Goal: Check status: Check status

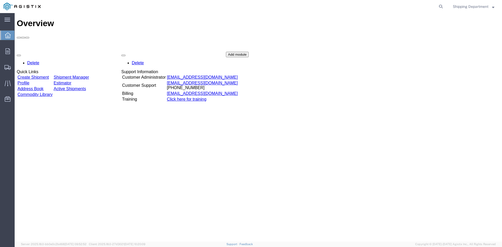
click at [91, 52] on div "Delete Quick Links Create Shipment Shipment Manager Profile Estimator Address B…" at bounding box center [258, 91] width 483 height 78
click at [89, 75] on link "Shipment Manager" at bounding box center [71, 77] width 35 height 4
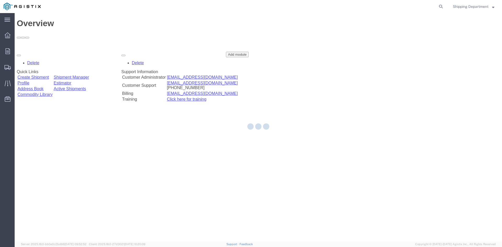
click at [93, 48] on div at bounding box center [258, 127] width 487 height 228
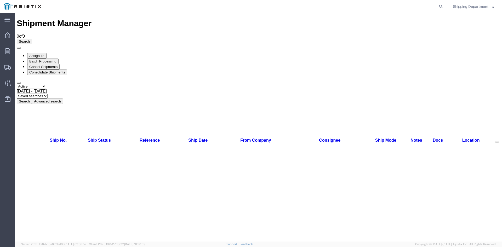
click at [46, 84] on select "Select status Active All Shipments Approved Booked Canceled Delivered Denied Ne…" at bounding box center [31, 86] width 29 height 5
select select "ALL"
click at [17, 84] on select "Select status Active All Shipments Approved Booked Canceled Delivered Denied Ne…" at bounding box center [31, 86] width 29 height 5
click at [32, 99] on button "Search" at bounding box center [24, 101] width 15 height 5
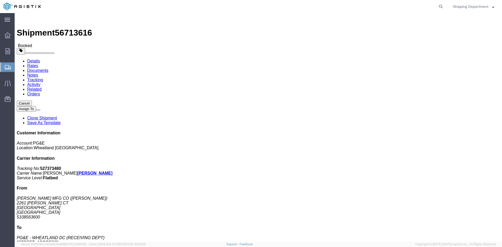
click img
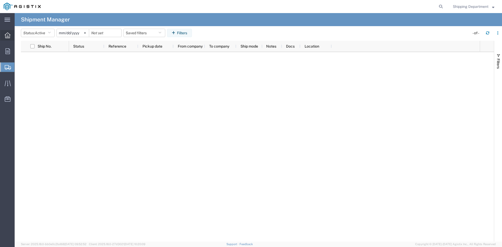
click at [7, 36] on icon at bounding box center [8, 35] width 6 height 6
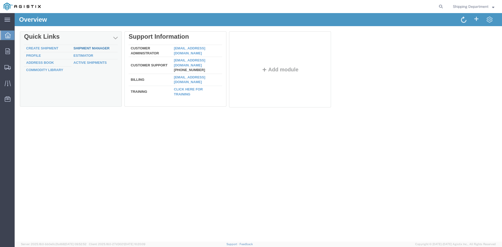
click at [91, 49] on link "Shipment Manager" at bounding box center [91, 48] width 36 height 4
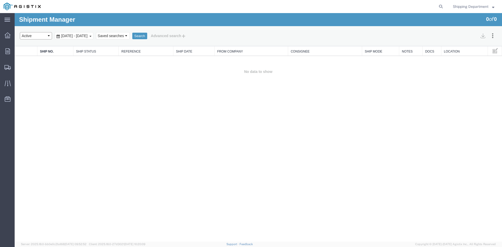
click at [46, 33] on select "Select status Active All Shipments Approved Booked Canceled Delivered Denied Ne…" at bounding box center [36, 35] width 32 height 7
select select "ALL"
click at [20, 32] on select "Select status Active All Shipments Approved Booked Canceled Delivered Denied Ne…" at bounding box center [36, 35] width 32 height 7
click at [147, 35] on button "Search" at bounding box center [139, 36] width 15 height 7
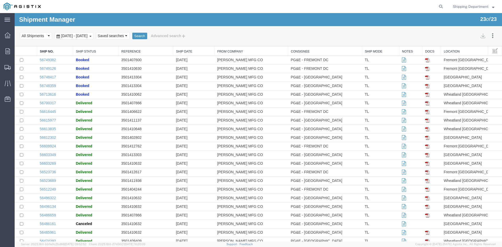
click at [46, 71] on td "56749126" at bounding box center [55, 69] width 36 height 9
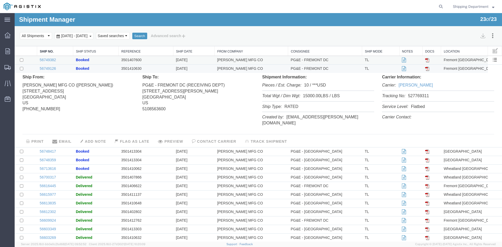
click at [20, 62] on td at bounding box center [26, 60] width 22 height 9
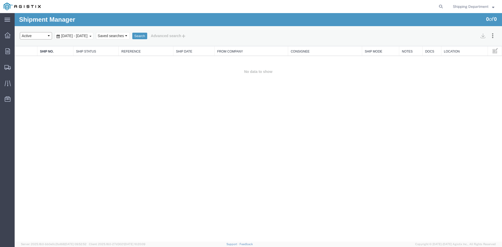
click at [49, 39] on select "Select status Active All Shipments Approved Booked Canceled Delivered Denied Ne…" at bounding box center [36, 35] width 32 height 7
select select "ALL"
click at [20, 32] on select "Select status Active All Shipments Approved Booked Canceled Delivered Denied Ne…" at bounding box center [36, 35] width 32 height 7
click at [147, 37] on button "Search" at bounding box center [139, 36] width 15 height 7
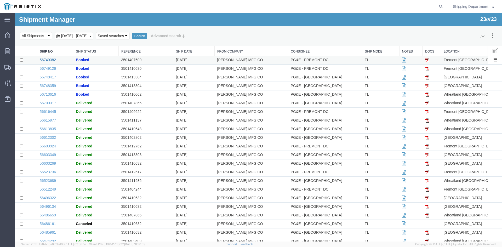
click at [41, 61] on link "56749382" at bounding box center [48, 60] width 16 height 4
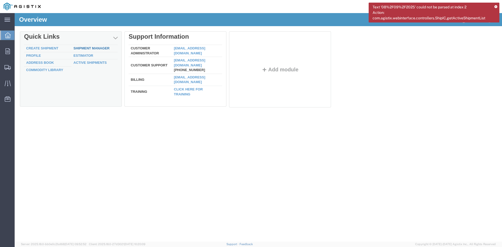
click at [76, 49] on link "Shipment Manager" at bounding box center [91, 48] width 36 height 4
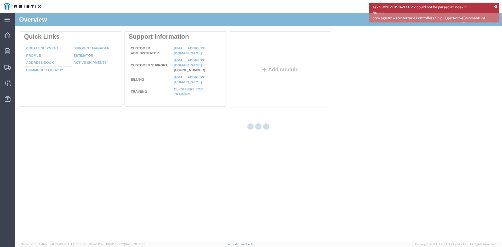
click at [76, 49] on div at bounding box center [258, 127] width 487 height 228
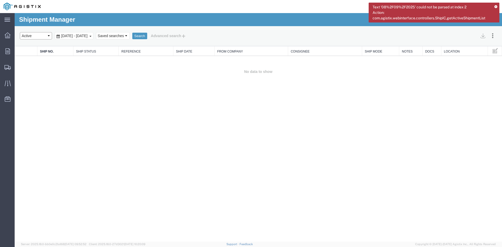
click at [39, 37] on select "Select status Active All Shipments Approved Booked Canceled Delivered Denied Ne…" at bounding box center [36, 35] width 32 height 7
select select "ALL"
click at [20, 32] on select "Select status Active All Shipments Approved Booked Canceled Delivered Denied Ne…" at bounding box center [36, 35] width 32 height 7
click at [147, 33] on button "Search" at bounding box center [139, 36] width 15 height 7
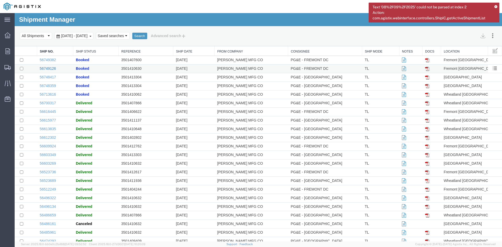
click at [48, 69] on link "56749126" at bounding box center [48, 68] width 16 height 4
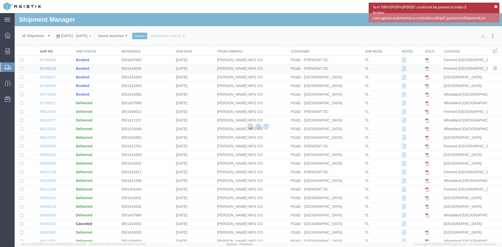
click at [48, 69] on div at bounding box center [258, 127] width 487 height 228
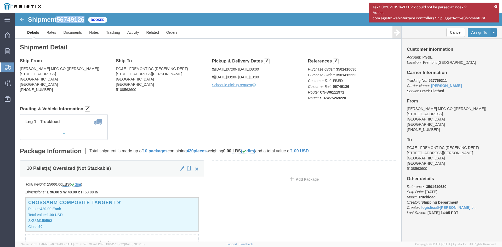
drag, startPoint x: 71, startPoint y: 6, endPoint x: 48, endPoint y: 8, distance: 22.8
click span "56749126"
copy span "56749126"
drag, startPoint x: 429, startPoint y: 68, endPoint x: 411, endPoint y: 68, distance: 18.0
click p "Tracking No: 527769311 Carrier Name: [PERSON_NAME] [PERSON_NAME] Service Level:…"
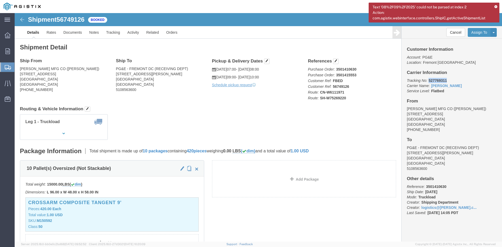
copy b "527769311"
click at [496, 5] on div "Text '08%2F09%2F2025' could not be parsed at index 2 Action: com.agistix.webint…" at bounding box center [434, 13] width 131 height 20
click at [495, 6] on icon at bounding box center [495, 6] width 3 height 3
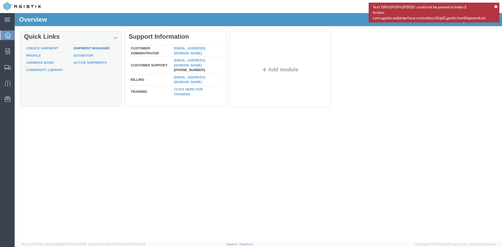
click at [90, 47] on link "Shipment Manager" at bounding box center [91, 48] width 36 height 4
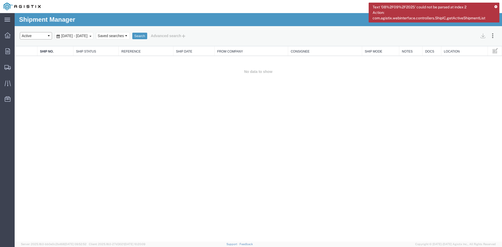
click at [43, 34] on select "Select status Active All Shipments Approved Booked Canceled Delivered Denied Ne…" at bounding box center [36, 35] width 32 height 7
select select "ALL"
click at [20, 32] on select "Select status Active All Shipments Approved Booked Canceled Delivered Denied Ne…" at bounding box center [36, 35] width 32 height 7
click at [147, 37] on button "Search" at bounding box center [139, 36] width 15 height 7
